Goal: Information Seeking & Learning: Learn about a topic

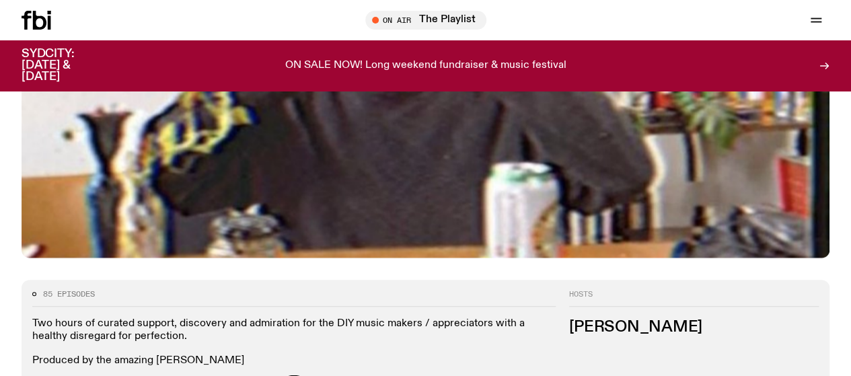
scroll to position [151, 0]
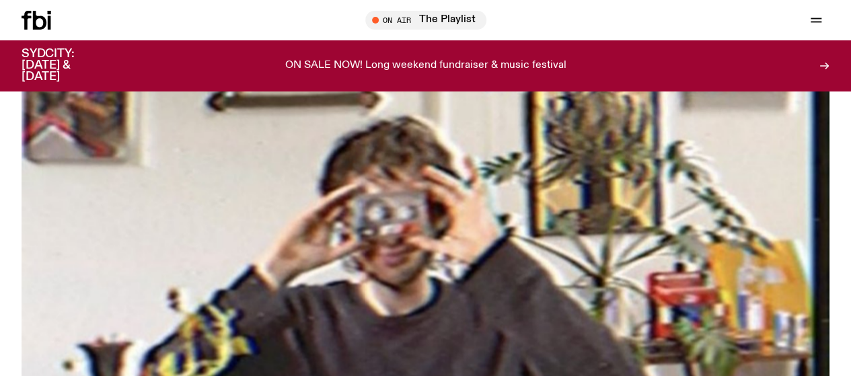
click at [0, 0] on link "Schedule" at bounding box center [0, 0] width 0 height 0
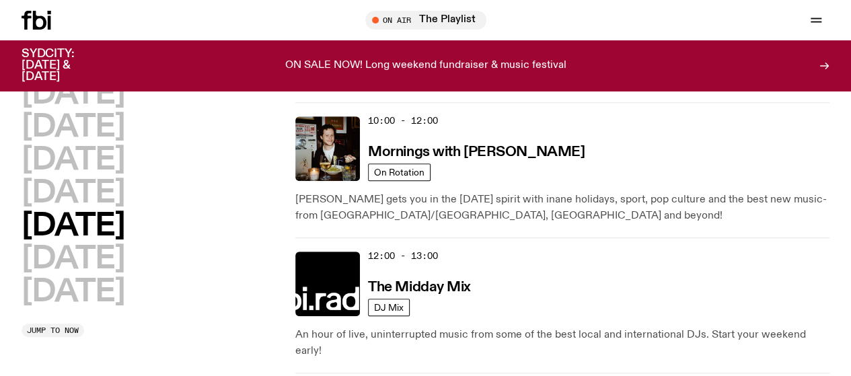
scroll to position [296, 0]
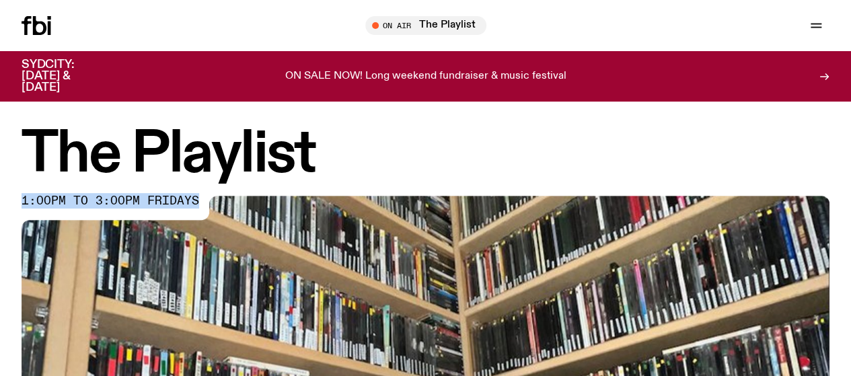
drag, startPoint x: 603, startPoint y: 195, endPoint x: 797, endPoint y: 146, distance: 199.8
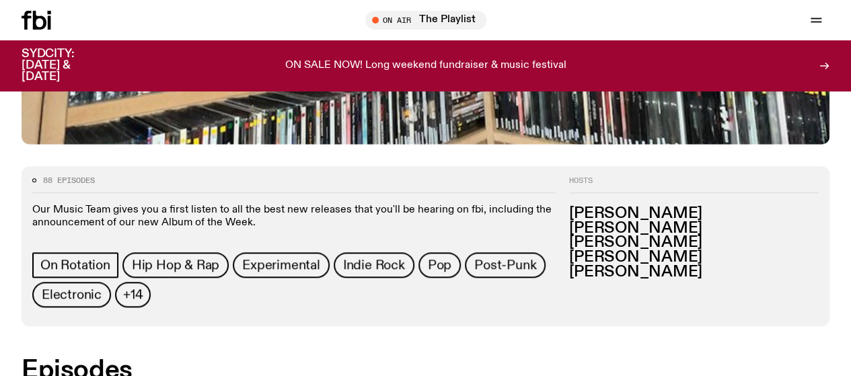
scroll to position [591, 0]
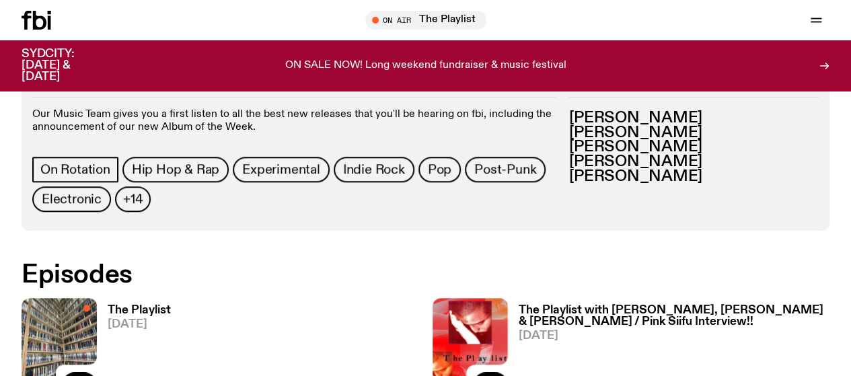
click at [149, 305] on h3 "The Playlist" at bounding box center [139, 310] width 63 height 11
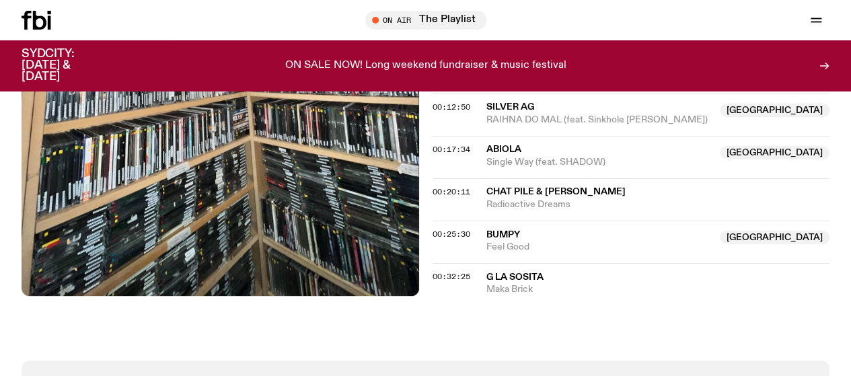
scroll to position [533, 0]
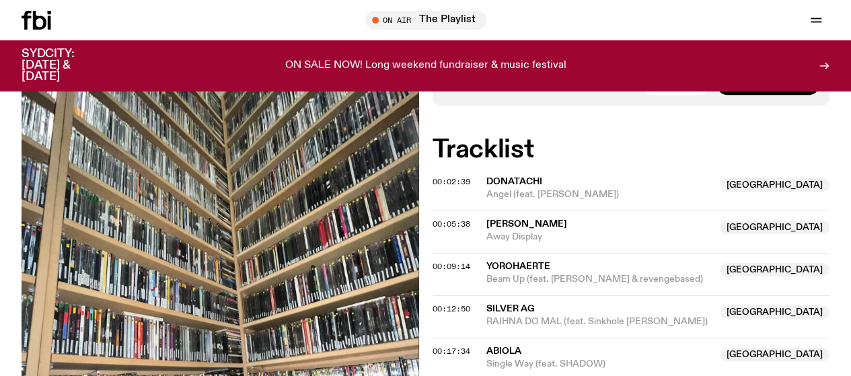
scroll to position [331, 0]
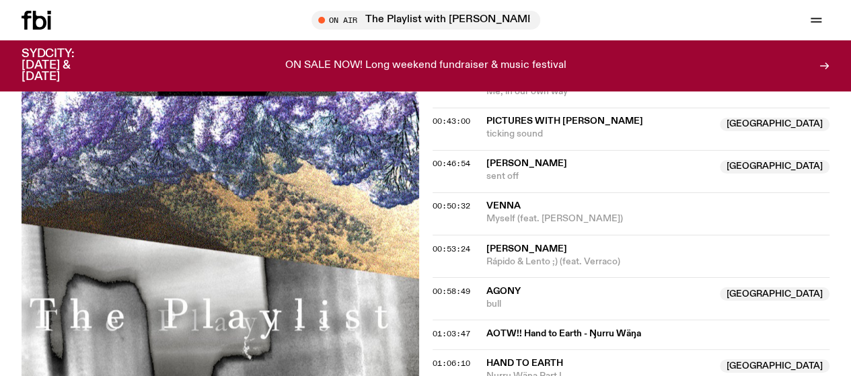
scroll to position [1058, 0]
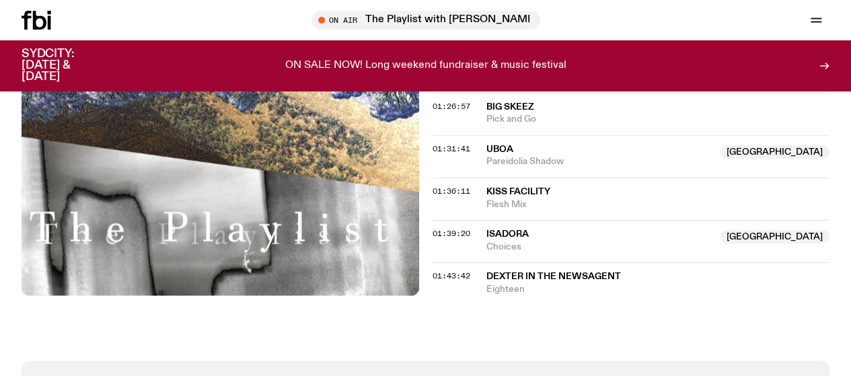
scroll to position [1471, 0]
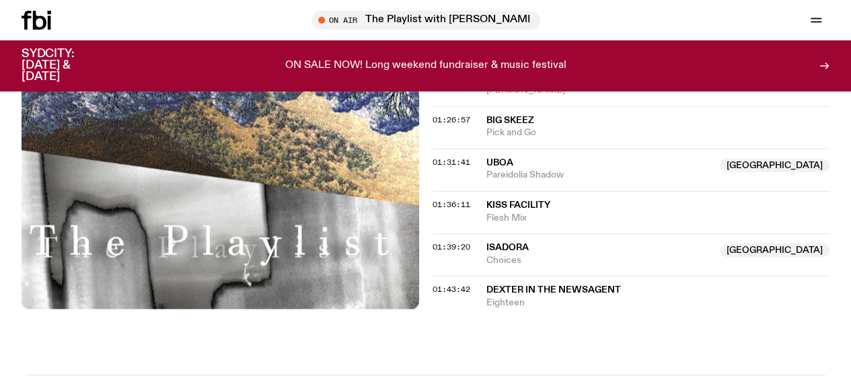
scroll to position [1471, 0]
